Goal: Entertainment & Leisure: Consume media (video, audio)

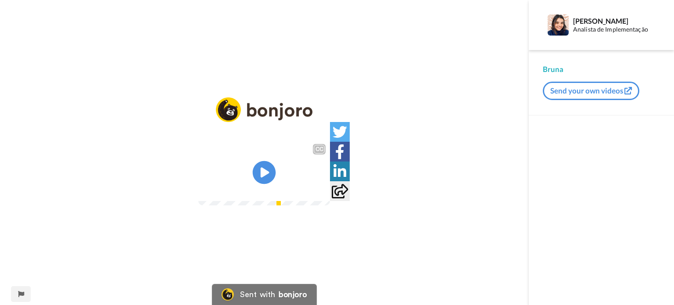
click at [263, 170] on icon "Play/Pause" at bounding box center [264, 173] width 23 height 42
click at [262, 174] on icon "Play/Pause" at bounding box center [264, 173] width 23 height 42
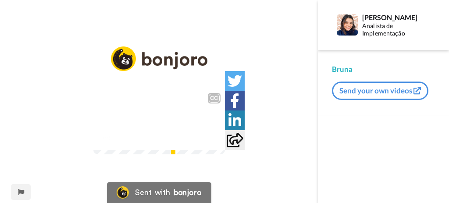
scroll to position [36, 0]
click at [225, 89] on div "CC" at bounding box center [216, 96] width 17 height 15
